Goal: Task Accomplishment & Management: Manage account settings

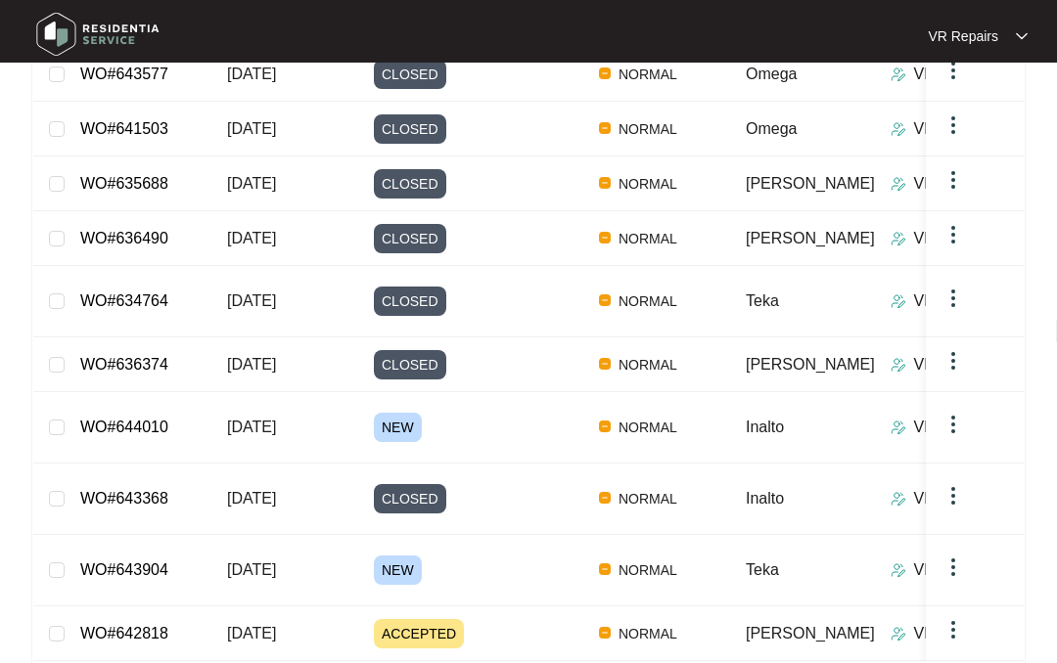
scroll to position [377, 0]
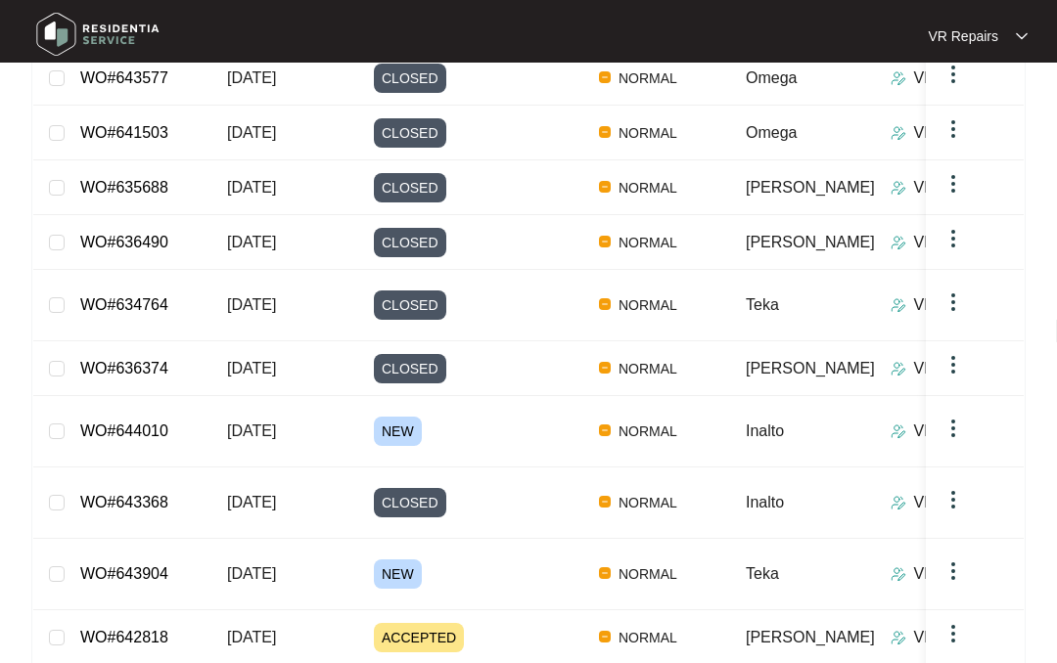
click at [168, 566] on link "WO#643904" at bounding box center [124, 574] width 88 height 17
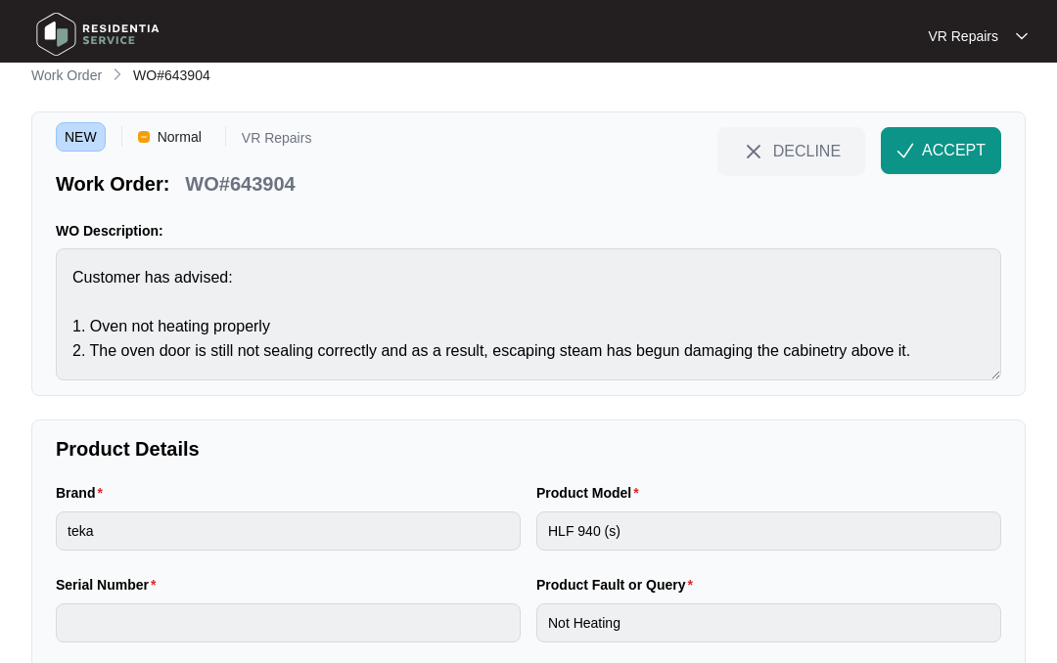
scroll to position [20, 0]
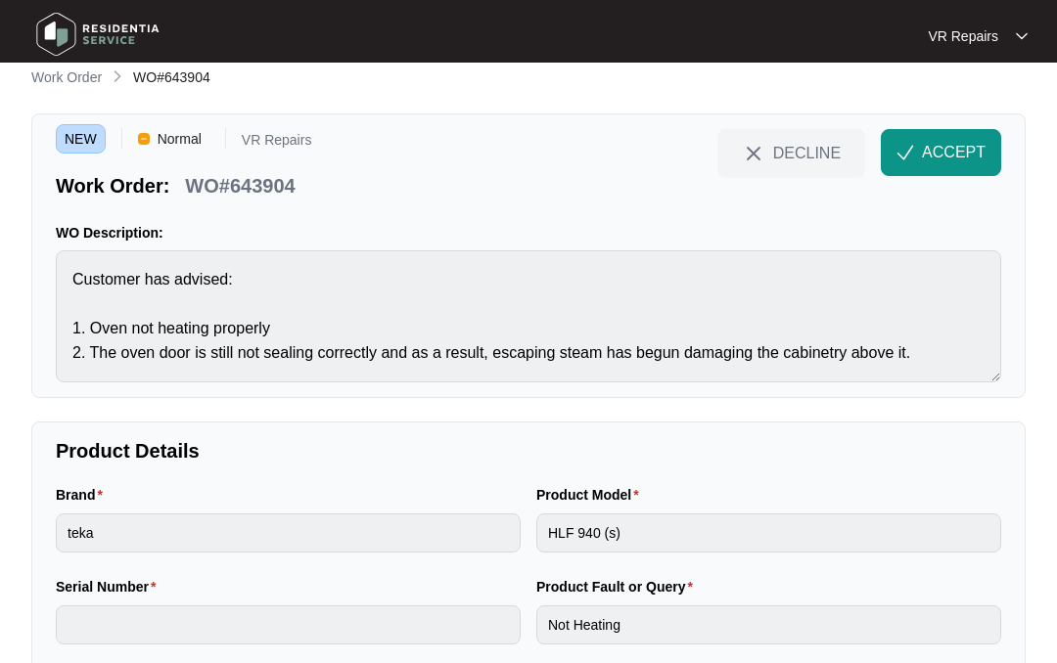
click at [918, 150] on button "ACCEPT" at bounding box center [941, 152] width 120 height 47
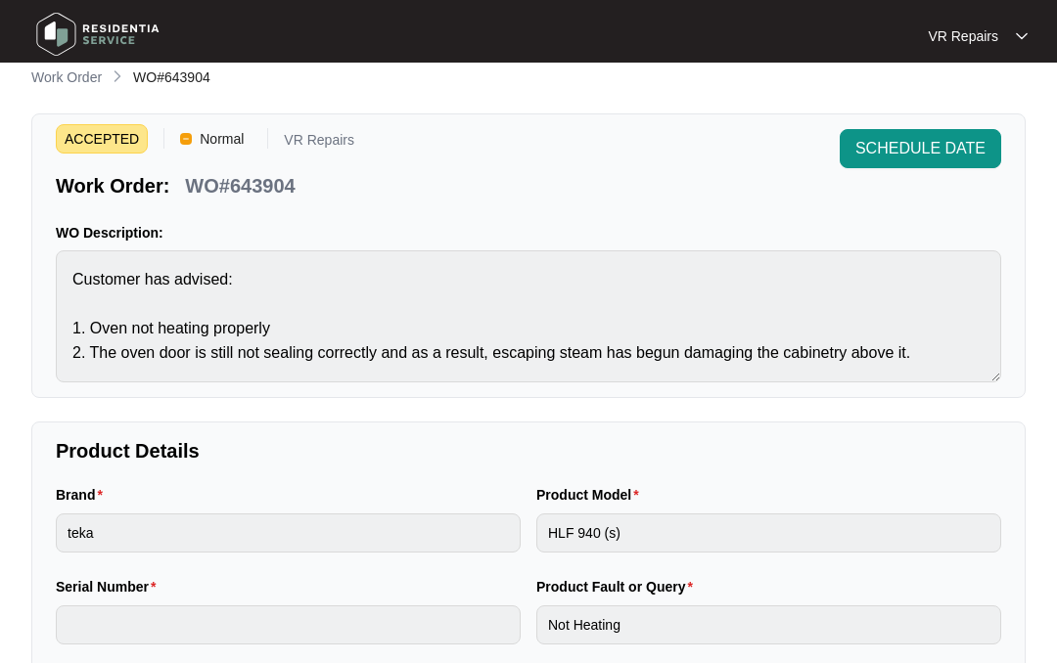
click at [75, 75] on p "Work Order" at bounding box center [66, 78] width 70 height 20
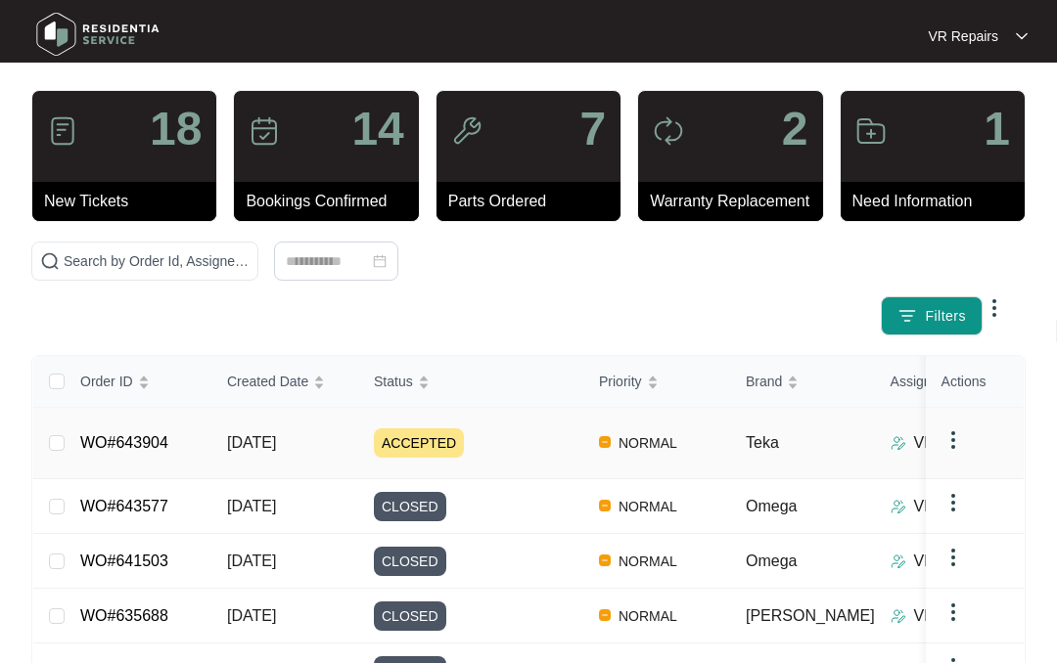
click at [181, 423] on td "WO#643904" at bounding box center [138, 443] width 147 height 71
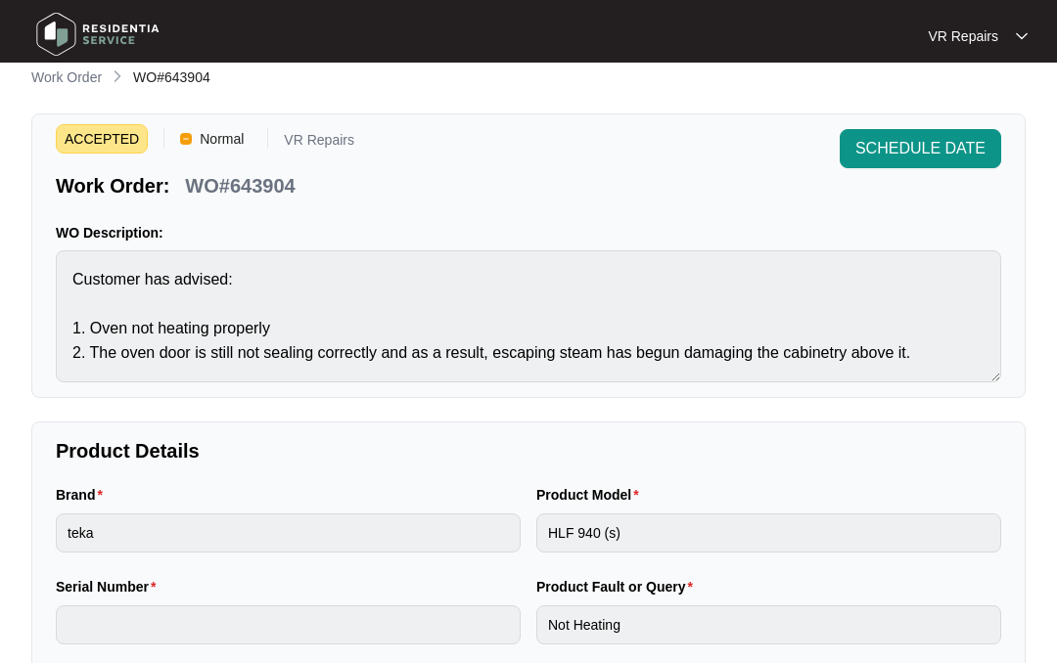
click at [82, 83] on p "Work Order" at bounding box center [66, 78] width 70 height 20
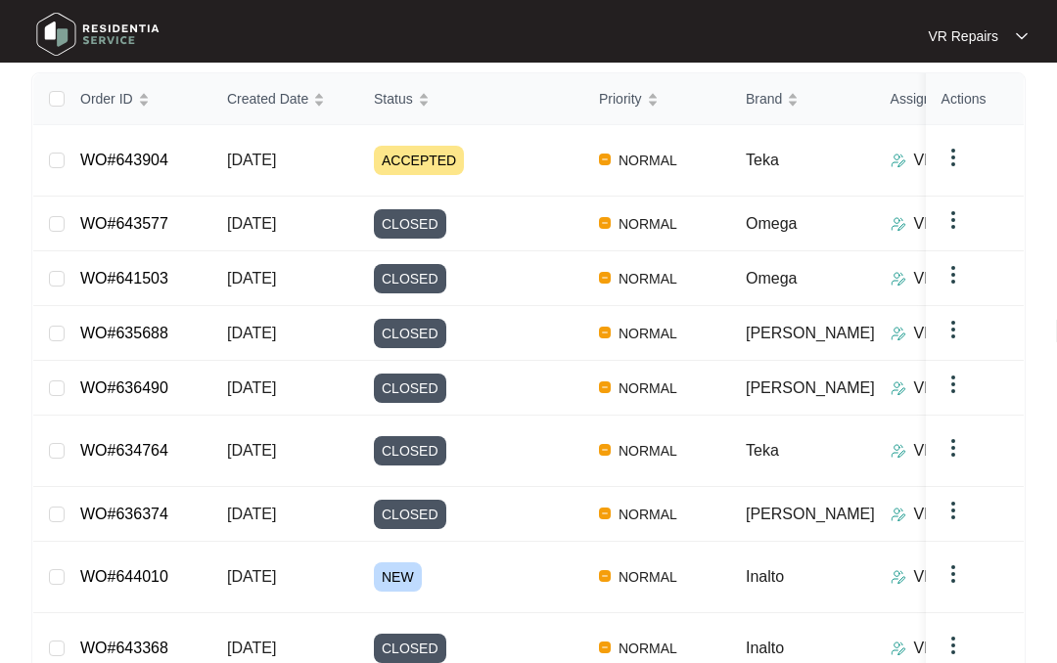
scroll to position [303, 0]
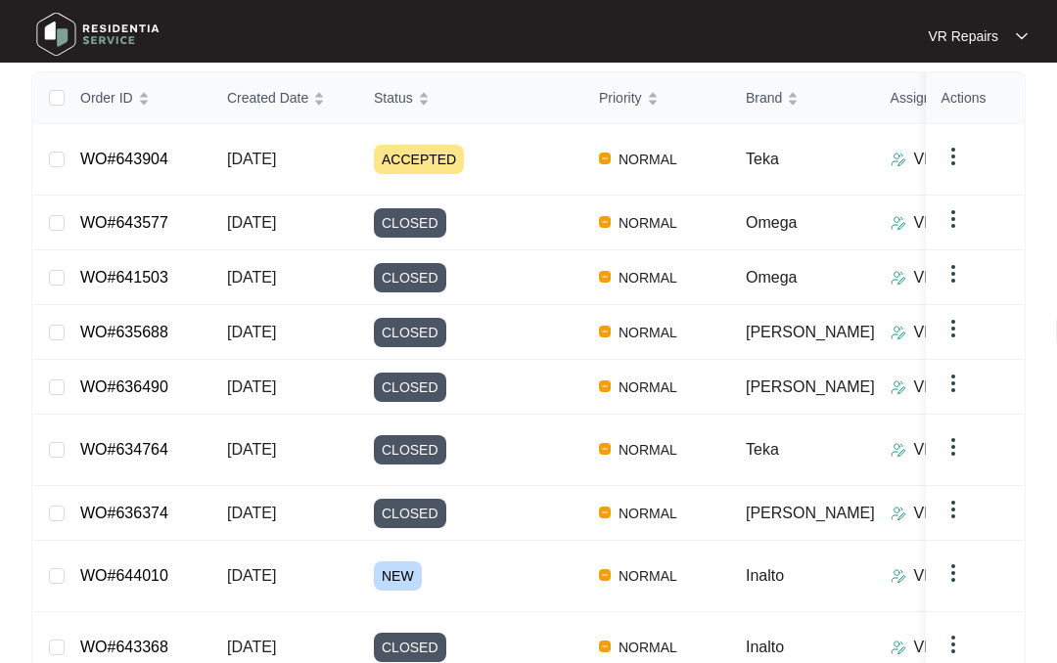
click at [166, 567] on link "WO#644010" at bounding box center [124, 575] width 88 height 17
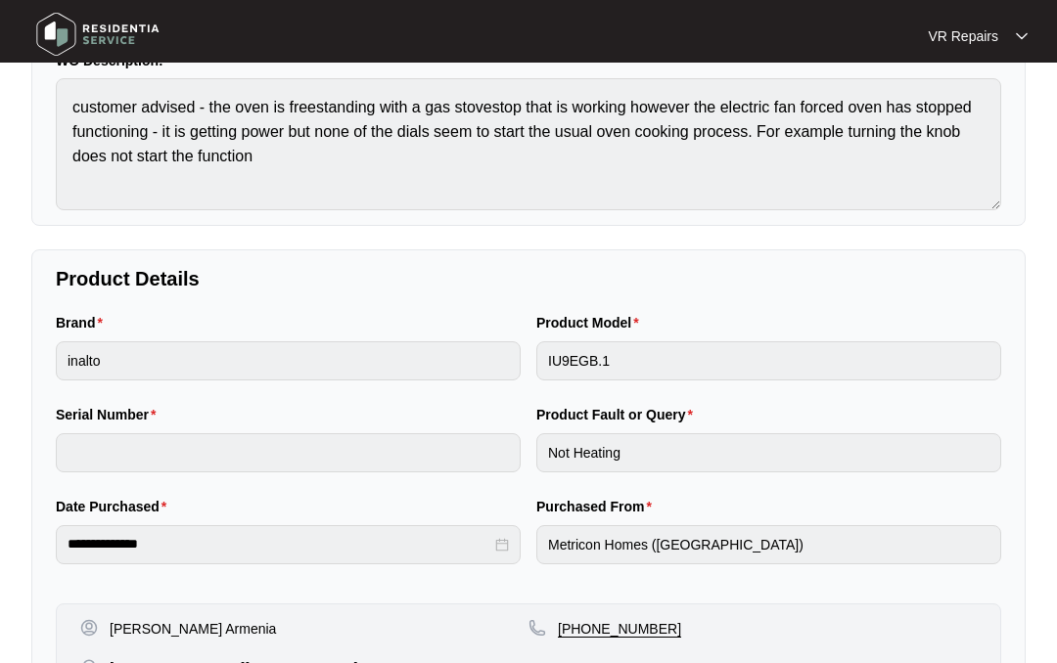
scroll to position [85, 0]
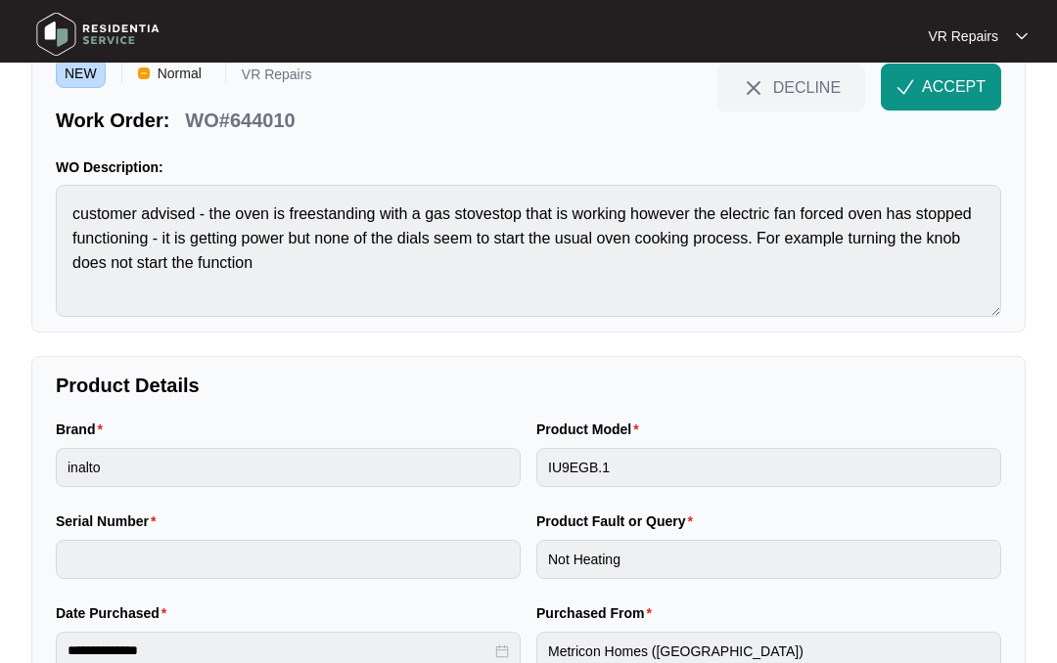
click at [918, 69] on button "ACCEPT" at bounding box center [941, 87] width 120 height 47
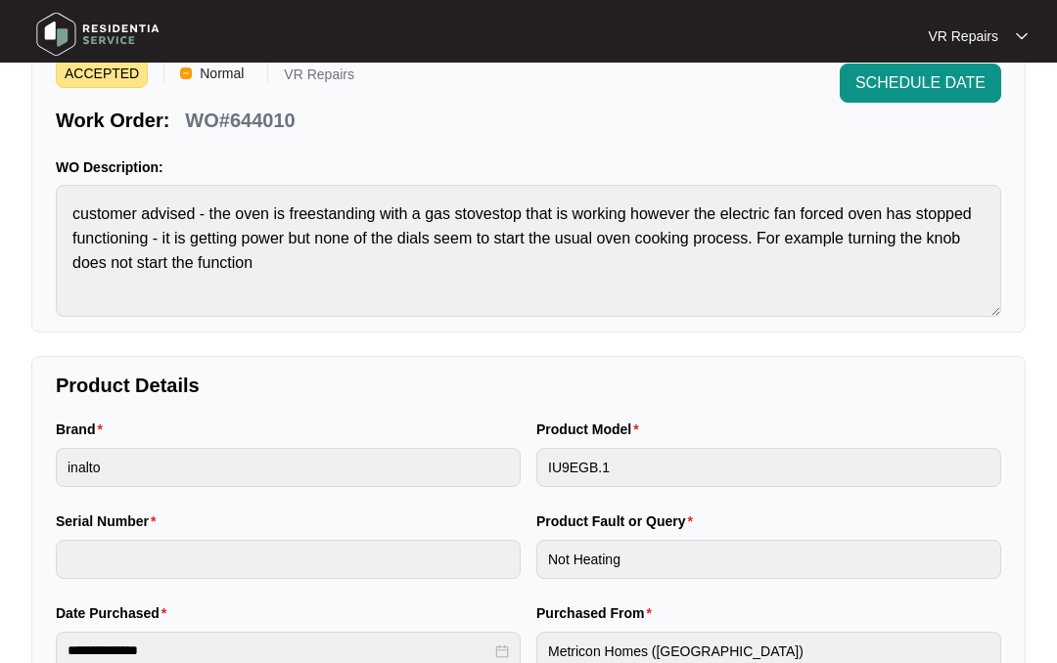
scroll to position [0, 0]
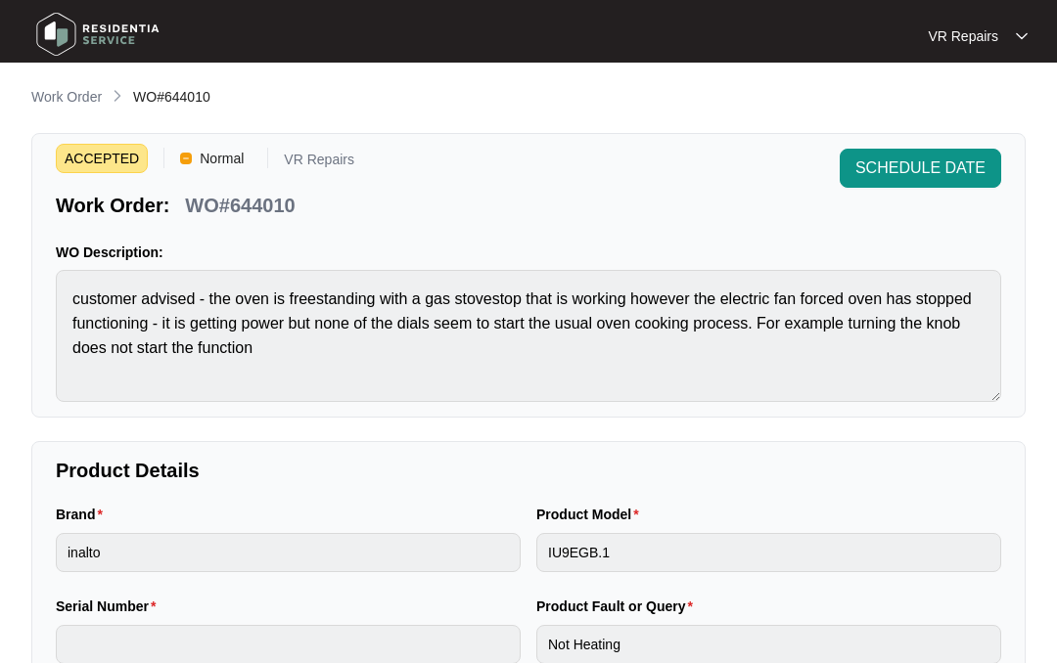
click at [76, 91] on p "Work Order" at bounding box center [66, 97] width 70 height 20
